Goal: Browse casually

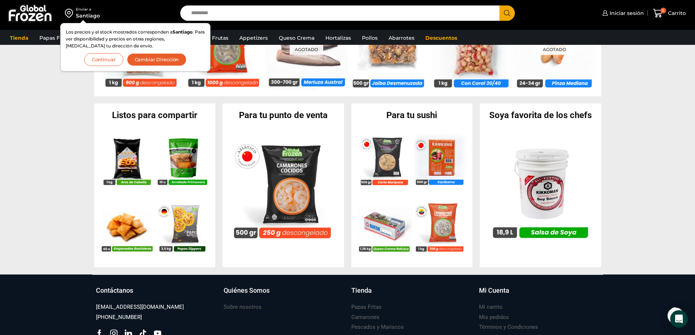
scroll to position [693, 0]
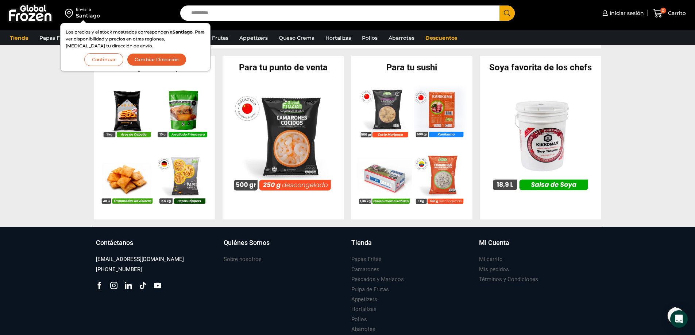
click at [76, 85] on section "Listos para compartir En stock Aros de Cebolla – Formato 1 kg – Caja 10 kg $ 3.…" at bounding box center [347, 138] width 695 height 164
click at [107, 61] on button "Continuar" at bounding box center [103, 59] width 39 height 13
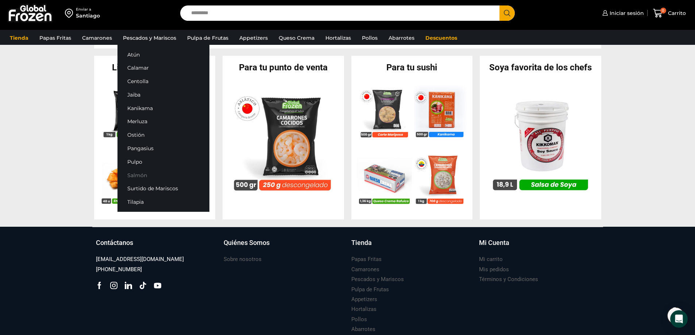
click at [135, 177] on link "Salmón" at bounding box center [163, 175] width 92 height 13
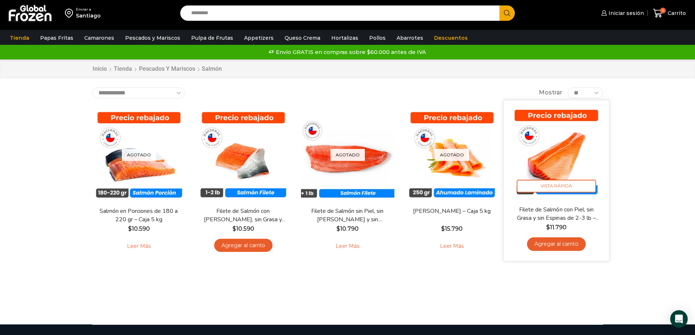
click at [571, 212] on link "Filete de Salmón con Piel, sin Grasa y sin Espinas de 2-3 lb – Premium – Caja 1…" at bounding box center [556, 213] width 85 height 17
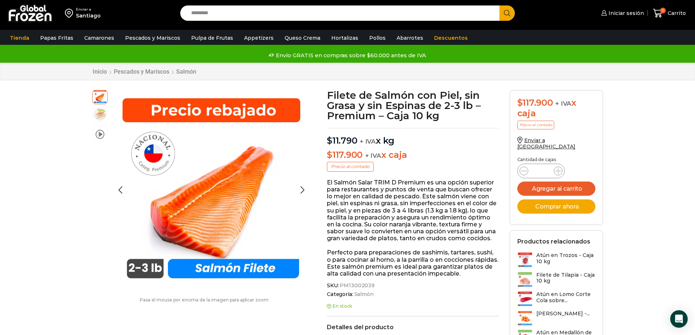
click at [96, 116] on img at bounding box center [100, 114] width 15 height 15
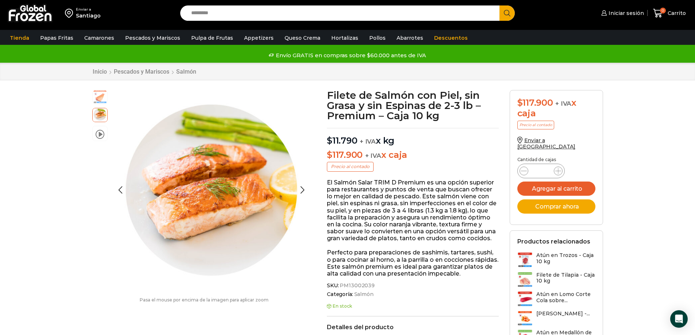
click at [98, 101] on img at bounding box center [100, 96] width 15 height 15
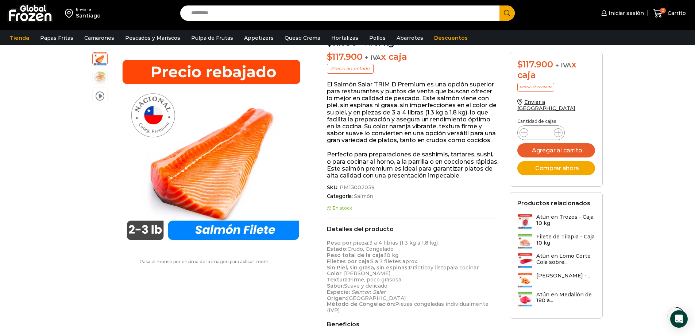
scroll to position [110, 0]
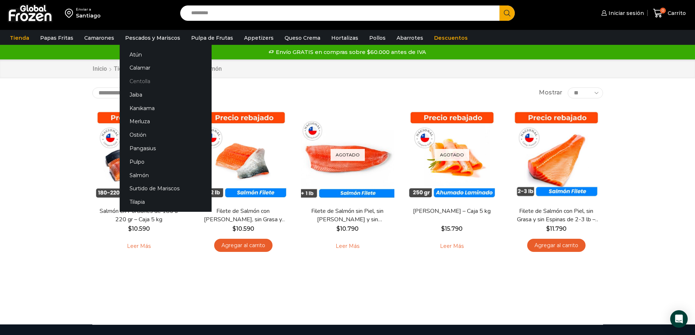
click at [136, 81] on link "Centolla" at bounding box center [166, 81] width 92 height 13
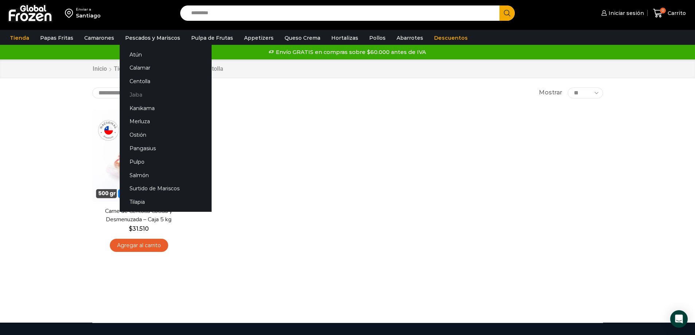
click at [135, 94] on link "Jaiba" at bounding box center [166, 94] width 92 height 13
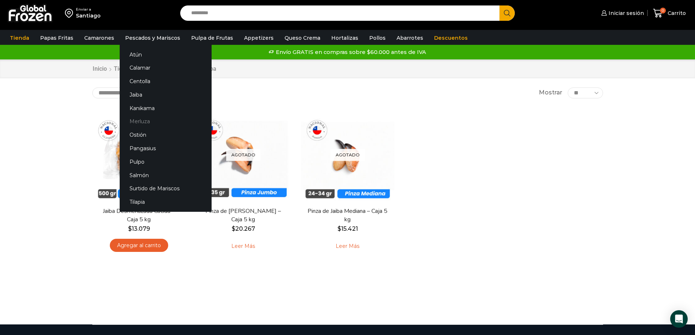
click at [144, 120] on link "Merluza" at bounding box center [166, 121] width 92 height 13
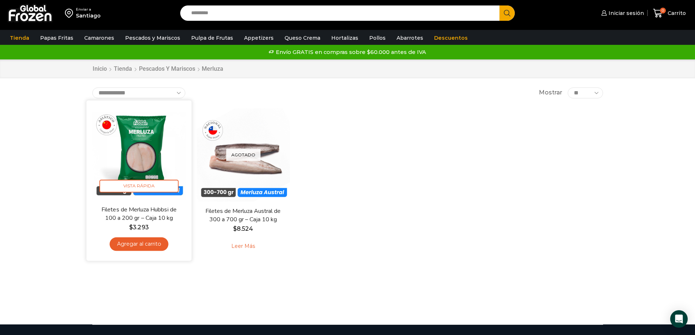
click at [128, 159] on img at bounding box center [139, 153] width 94 height 94
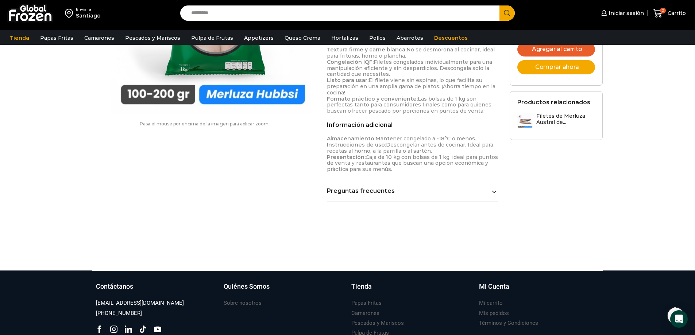
scroll to position [438, 0]
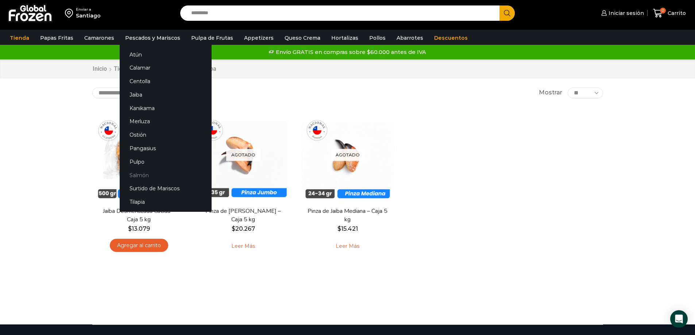
click at [131, 177] on link "Salmón" at bounding box center [166, 175] width 92 height 13
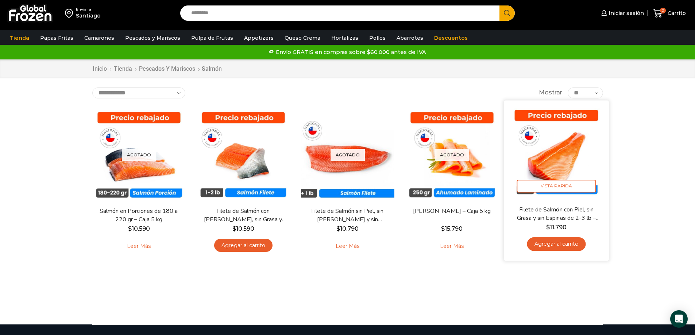
click at [566, 162] on img at bounding box center [556, 153] width 94 height 94
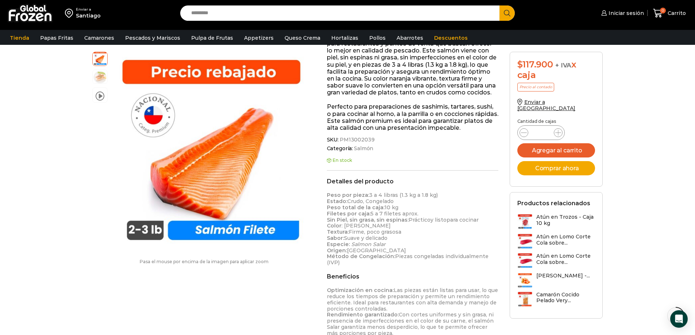
scroll to position [183, 0]
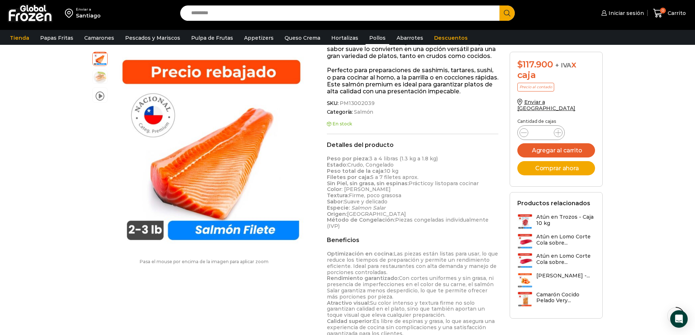
click at [370, 39] on link "Pollos" at bounding box center [378, 38] width 24 height 14
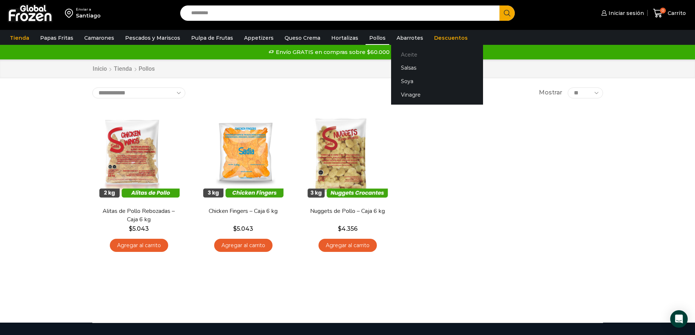
click at [393, 58] on link "Aceite" at bounding box center [437, 54] width 92 height 13
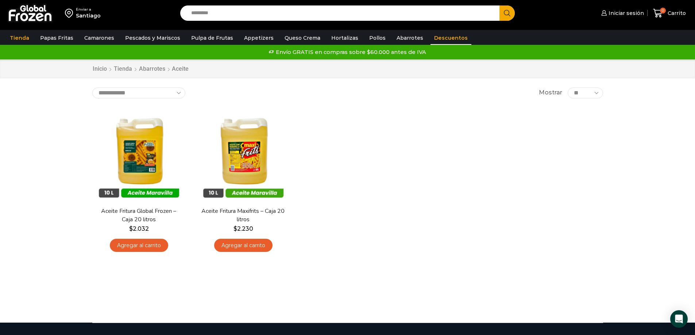
click at [430, 37] on link "Descuentos" at bounding box center [450, 38] width 41 height 14
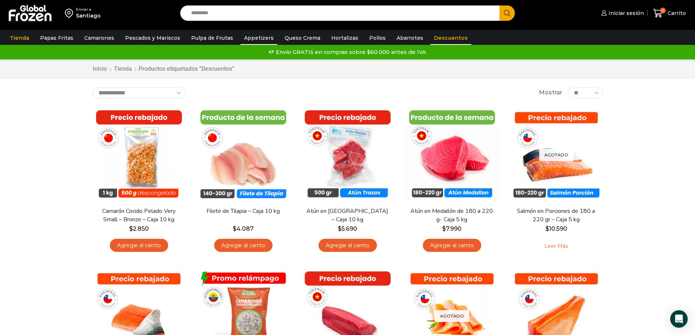
click at [254, 41] on link "Appetizers" at bounding box center [258, 38] width 37 height 14
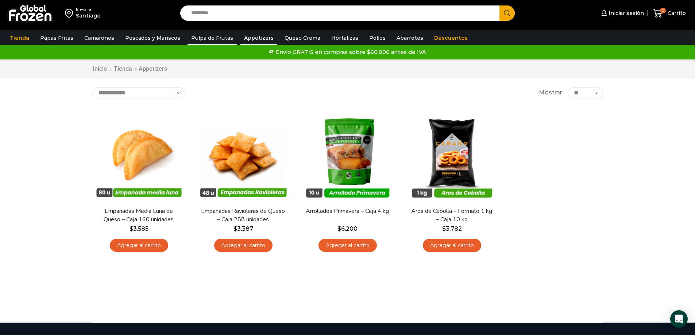
click at [197, 36] on link "Pulpa de Frutas" at bounding box center [211, 38] width 49 height 14
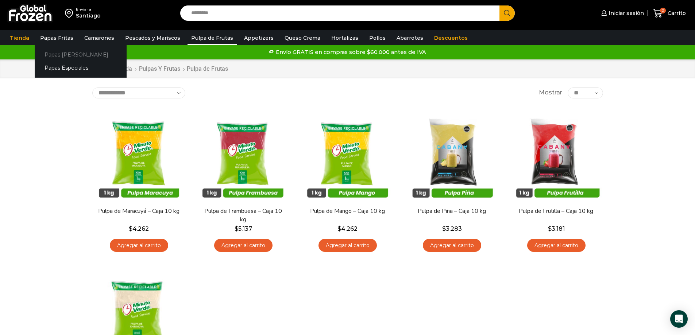
click at [56, 55] on link "Papas [PERSON_NAME]" at bounding box center [81, 54] width 92 height 13
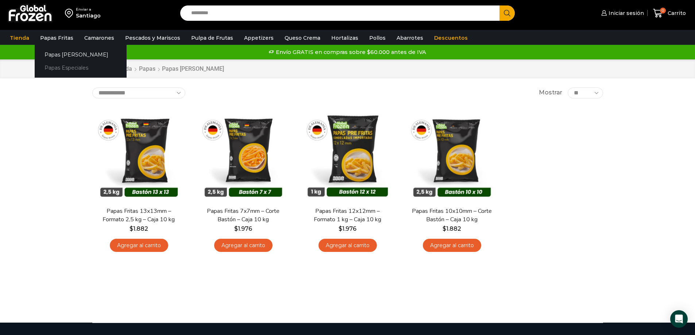
click at [63, 67] on link "Papas Especiales" at bounding box center [81, 67] width 92 height 13
